Goal: Task Accomplishment & Management: Manage account settings

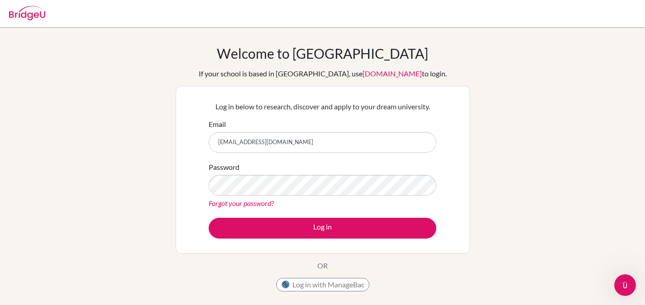
type input "[EMAIL_ADDRESS][DOMAIN_NAME]"
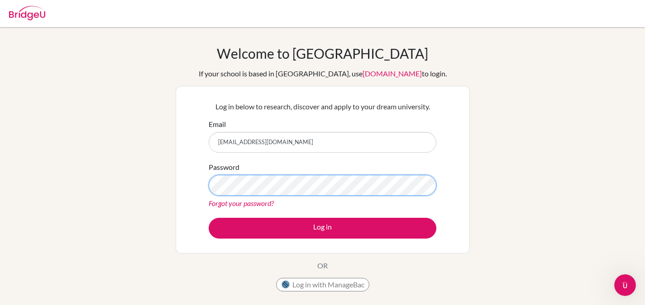
click at [209, 218] on button "Log in" at bounding box center [323, 228] width 228 height 21
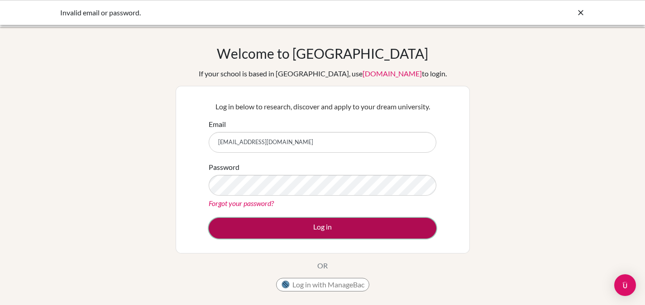
click at [254, 232] on button "Log in" at bounding box center [323, 228] width 228 height 21
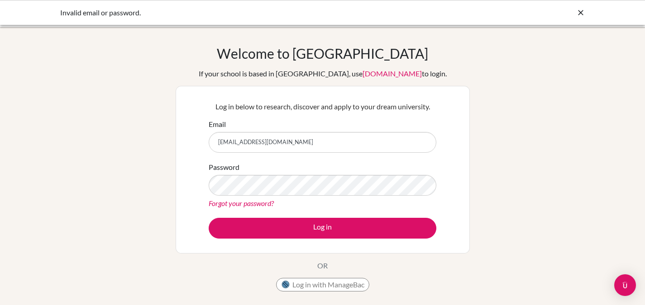
type input "[EMAIL_ADDRESS][DOMAIN_NAME]"
click at [256, 244] on div "Log in below to research, discover and apply to your dream university. Email AA…" at bounding box center [322, 170] width 294 height 168
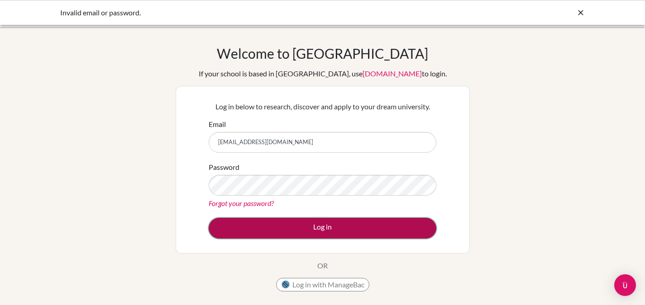
click at [271, 223] on button "Log in" at bounding box center [323, 228] width 228 height 21
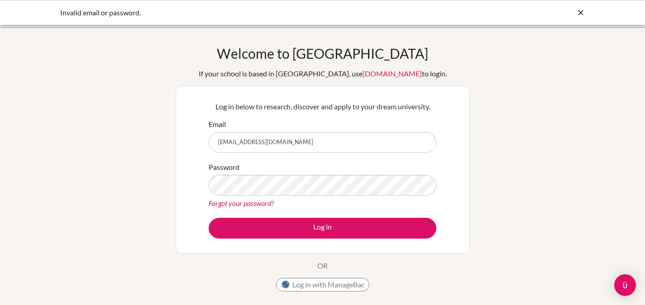
click at [222, 143] on input "[EMAIL_ADDRESS][DOMAIN_NAME]" at bounding box center [323, 142] width 228 height 21
type input "[EMAIL_ADDRESS][DOMAIN_NAME]"
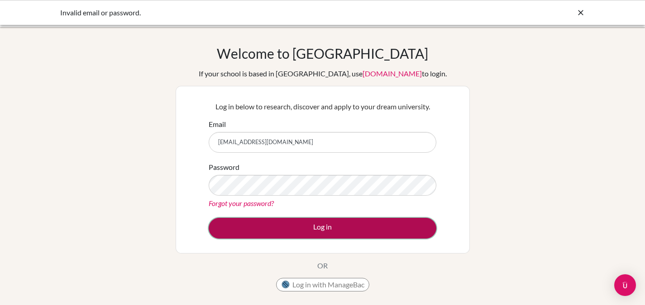
click at [276, 225] on button "Log in" at bounding box center [323, 228] width 228 height 21
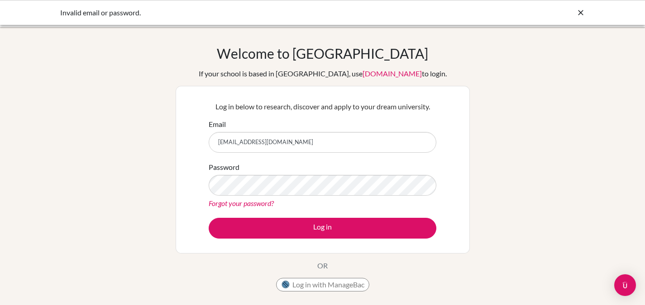
click at [229, 208] on div "Forgot your password?" at bounding box center [323, 203] width 228 height 11
click at [243, 204] on link "Forgot your password?" at bounding box center [241, 203] width 65 height 9
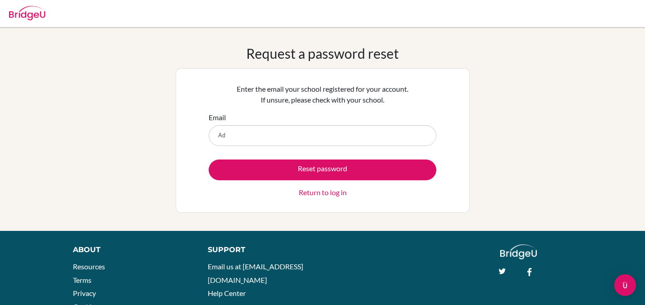
type input "[EMAIL_ADDRESS][DOMAIN_NAME]"
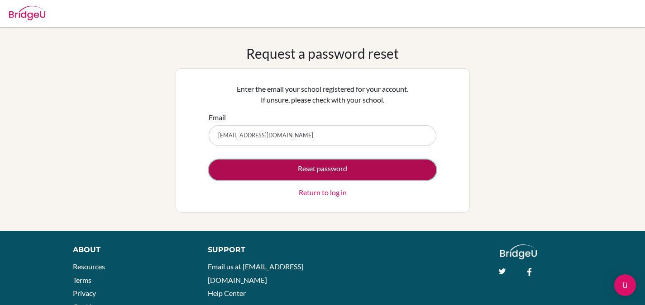
click at [316, 166] on button "Reset password" at bounding box center [323, 170] width 228 height 21
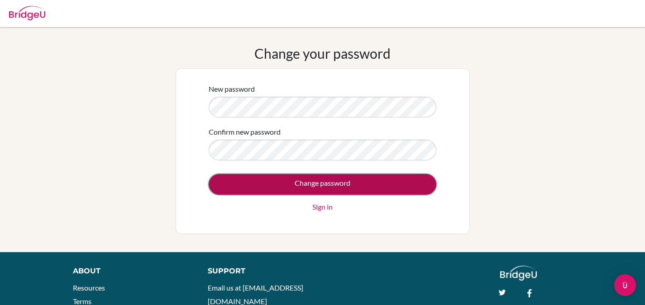
click at [291, 180] on input "Change password" at bounding box center [323, 184] width 228 height 21
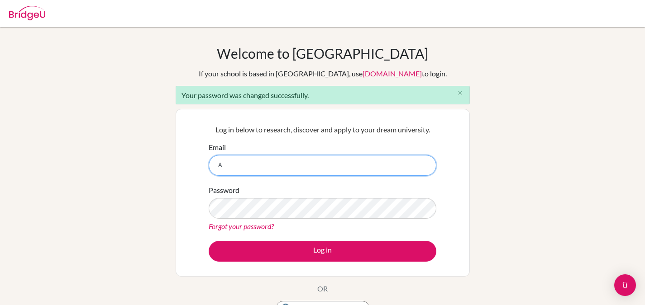
type input "[EMAIL_ADDRESS][DOMAIN_NAME]"
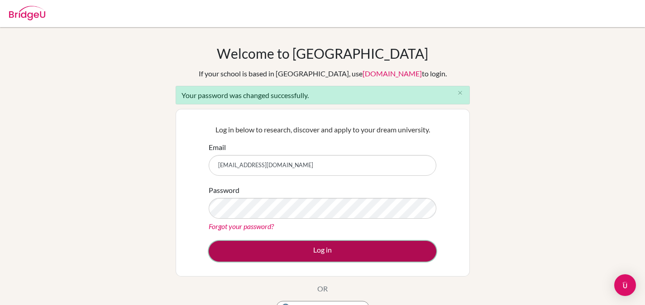
click at [283, 253] on button "Log in" at bounding box center [323, 251] width 228 height 21
